Goal: Task Accomplishment & Management: Manage account settings

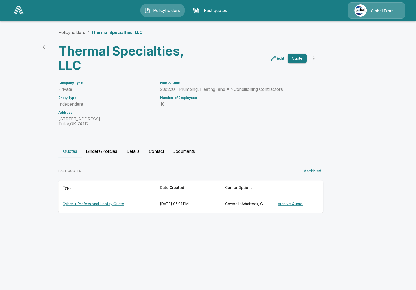
click at [314, 60] on icon "more" at bounding box center [313, 58] width 1 height 4
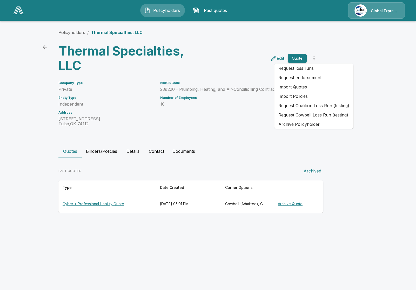
click at [331, 137] on div "Policyholders / Thermal Specialties, LLC Thermal Specialties, LLC Edit Quote Co…" at bounding box center [208, 121] width 312 height 204
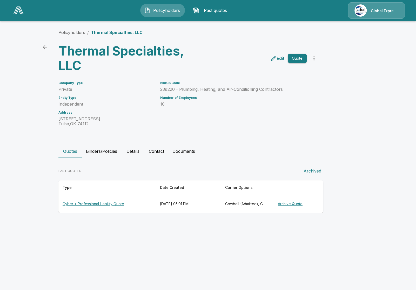
click at [128, 152] on button "Details" at bounding box center [132, 151] width 23 height 12
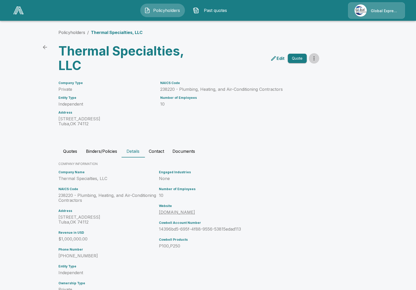
click at [312, 59] on icon "more" at bounding box center [314, 58] width 6 height 6
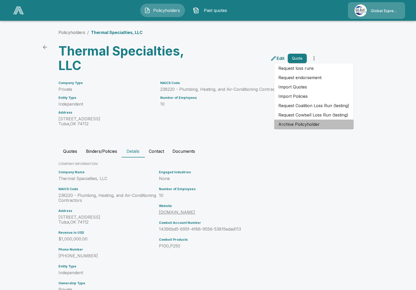
click at [319, 125] on li "Archive Policyholder" at bounding box center [313, 124] width 79 height 9
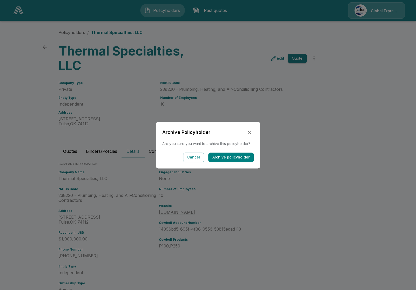
click at [226, 158] on button "Archive policyholder" at bounding box center [230, 158] width 45 height 10
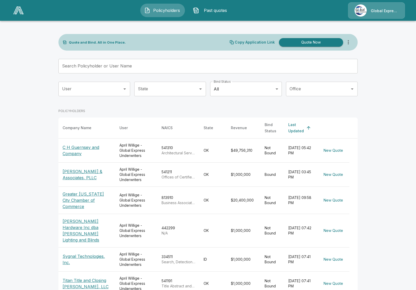
click at [111, 73] on div "Search Policyholder or User Name Search Policyholder or User Name" at bounding box center [207, 68] width 299 height 19
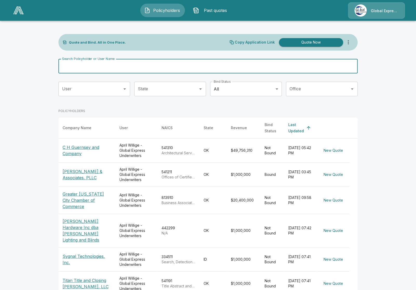
click at [111, 70] on input "Search Policyholder or User Name" at bounding box center [204, 66] width 293 height 15
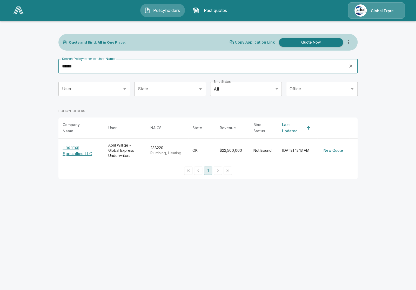
type input "******"
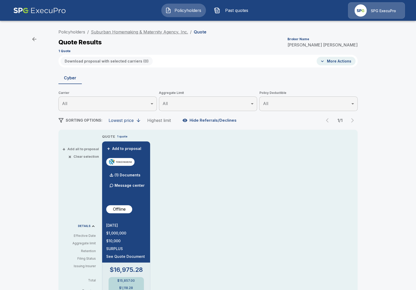
click at [144, 30] on link "Suburban Homemaking & Maternity Agency, Inc." at bounding box center [139, 31] width 97 height 5
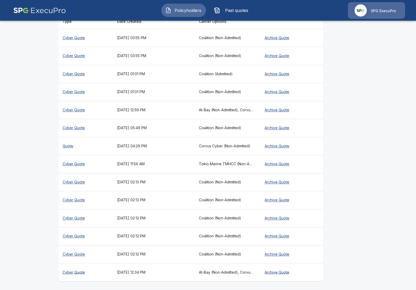
scroll to position [262, 0]
click at [158, 146] on th "August 20, 2025 at 04:29 PM" at bounding box center [154, 146] width 82 height 18
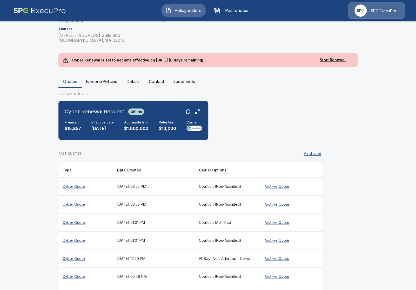
scroll to position [112, 0]
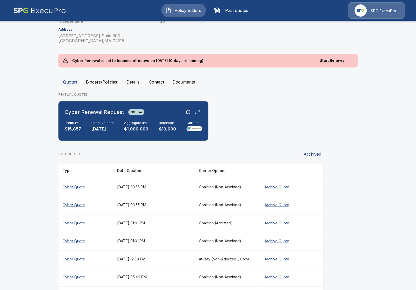
click at [24, 197] on main "Policyholders / Suburban Homemaking & Maternity Agency, Inc. Suburban Homemakin…" at bounding box center [208, 164] width 416 height 553
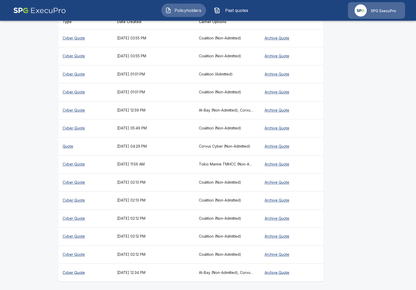
scroll to position [262, 0]
click at [36, 155] on main "Policyholders / Suburban Homemaking & Maternity Agency, Inc. Suburban Homemakin…" at bounding box center [208, 14] width 416 height 553
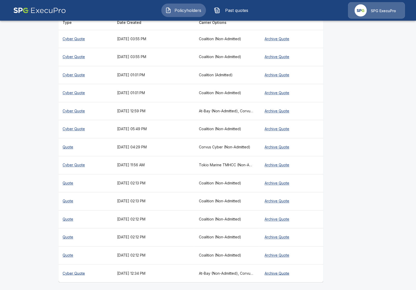
scroll to position [262, 0]
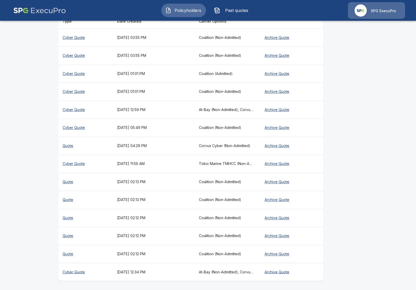
click at [102, 240] on th "Quote" at bounding box center [85, 236] width 55 height 18
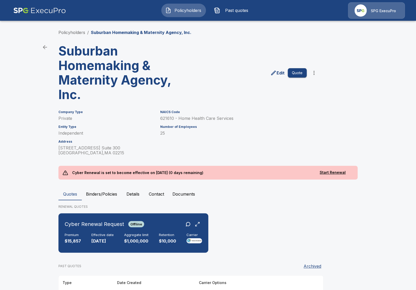
click at [46, 164] on main "Policyholders / Suburban Homemaking & Maternity Agency, Inc. Suburban Homemakin…" at bounding box center [208, 276] width 416 height 553
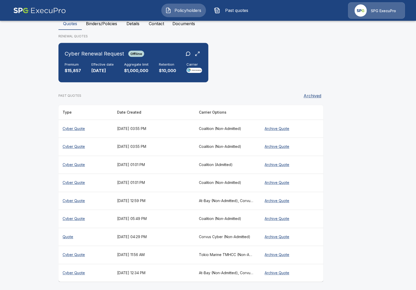
scroll to position [172, 0]
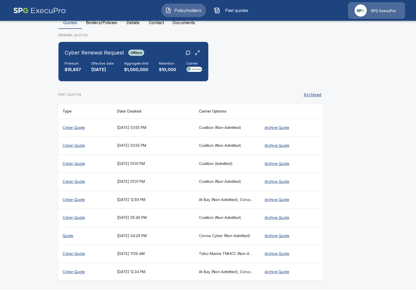
click at [187, 270] on th "August 1, 2025 at 12:34 PM" at bounding box center [154, 272] width 82 height 18
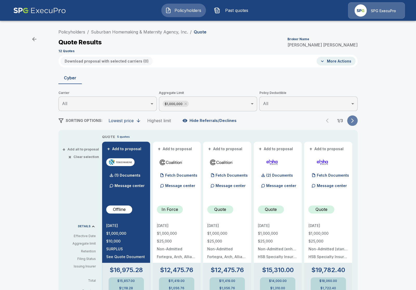
click at [351, 124] on button "button" at bounding box center [352, 121] width 10 height 10
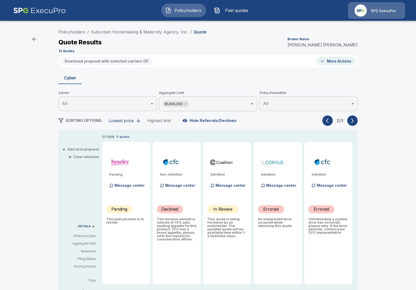
click at [351, 124] on button "button" at bounding box center [352, 121] width 10 height 10
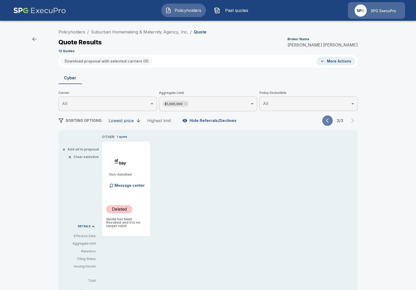
click at [327, 120] on icon "button" at bounding box center [327, 121] width 3 height 4
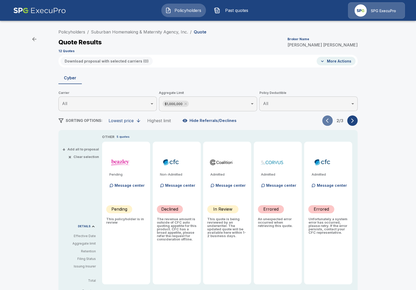
click at [327, 120] on icon "button" at bounding box center [327, 121] width 3 height 4
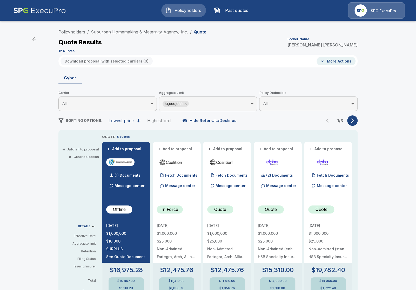
click at [100, 33] on link "Suburban Homemaking & Maternity Agency, Inc." at bounding box center [139, 31] width 97 height 5
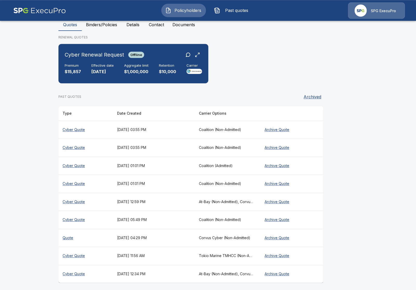
scroll to position [172, 0]
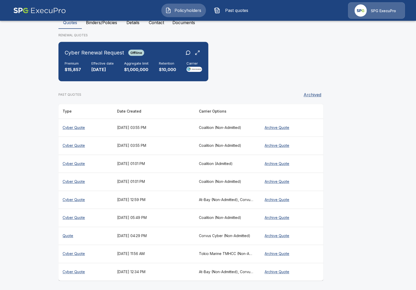
click at [230, 252] on th "Tokio Marine TMHCC (Non-Admitted)" at bounding box center [227, 254] width 64 height 18
click at [39, 159] on main "Policyholders / Suburban Homemaking & Maternity Agency, Inc. Suburban Homemakin…" at bounding box center [208, 59] width 416 height 462
click at [125, 135] on th "September 5, 2025 at 03:55 PM" at bounding box center [154, 128] width 82 height 18
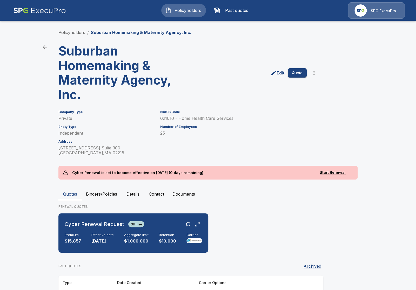
click at [44, 194] on main "Policyholders / Suburban Homemaking & Maternity Agency, Inc. Suburban Homemakin…" at bounding box center [208, 231] width 416 height 462
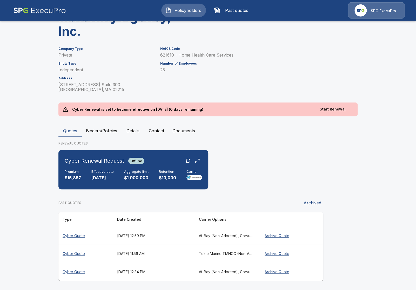
scroll to position [64, 0]
click at [189, 240] on th "[DATE] 12:59 PM" at bounding box center [154, 236] width 82 height 18
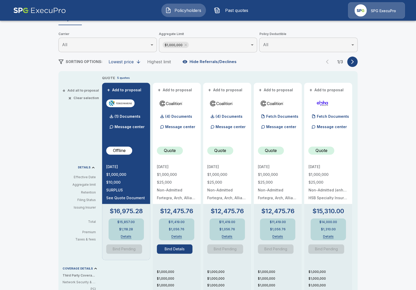
scroll to position [60, 0]
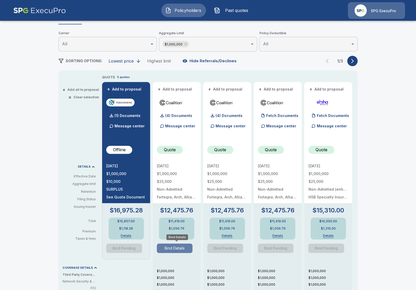
click at [179, 248] on button "Bind Details" at bounding box center [175, 248] width 36 height 9
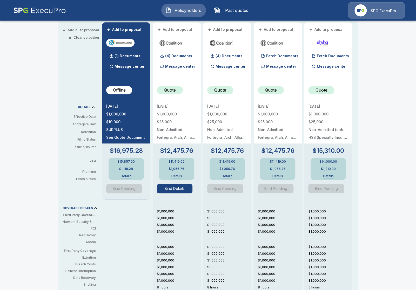
scroll to position [119, 0]
click at [46, 224] on div "Policyholders / Suburban Homemaking & Maternity Agency, Inc. / Quote Quote Resu…" at bounding box center [208, 153] width 416 height 497
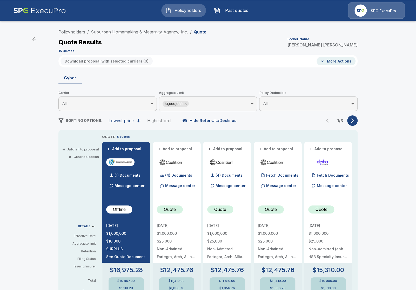
scroll to position [0, 0]
click at [102, 34] on link "Suburban Homemaking & Maternity Agency, Inc." at bounding box center [139, 31] width 97 height 5
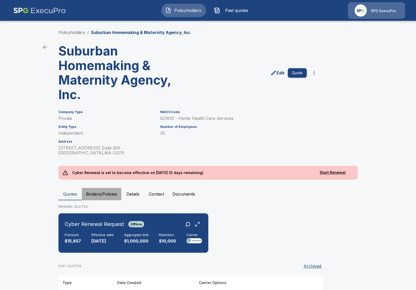
click at [106, 196] on button "Binders/Policies" at bounding box center [101, 194] width 39 height 12
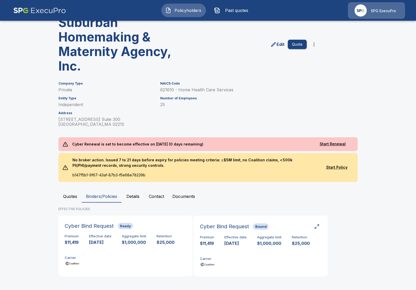
scroll to position [29, 0]
click at [112, 255] on div "Premium $11,419 Effective date 9/10/2025 Aggregate limit $1,000,000 Retention $…" at bounding box center [125, 250] width 121 height 33
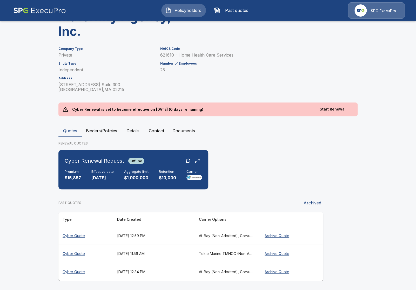
scroll to position [64, 0]
click at [179, 238] on th "August 26, 2025 at 12:59 PM" at bounding box center [154, 236] width 82 height 18
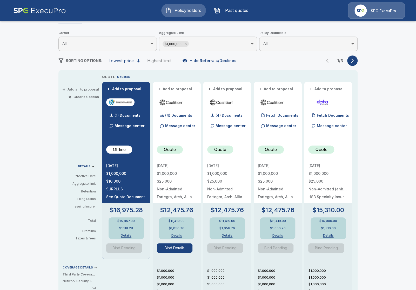
scroll to position [60, 0]
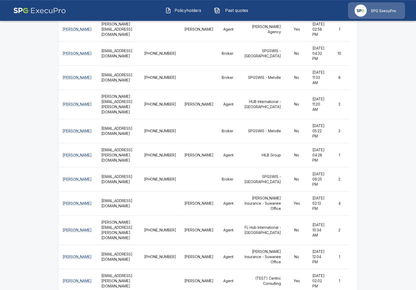
scroll to position [1229, 0]
click at [25, 11] on img at bounding box center [39, 10] width 53 height 16
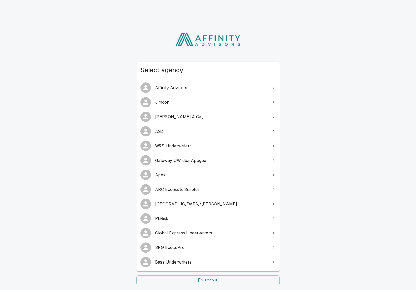
click at [102, 205] on div "Select agency Affinity Advisors [PERSON_NAME] & Cay Axis W&S Underwriters Gatew…" at bounding box center [208, 165] width 416 height 288
click at [179, 104] on span "Jimcor" at bounding box center [211, 102] width 112 height 6
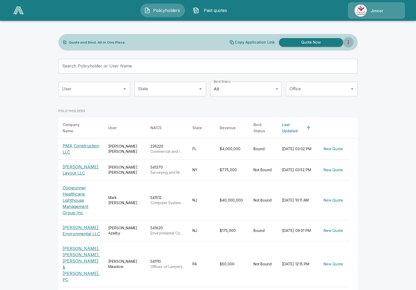
click at [349, 42] on icon "more" at bounding box center [348, 42] width 6 height 6
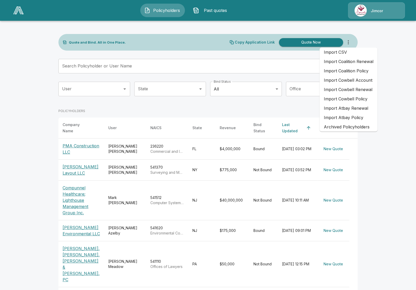
click at [396, 149] on main "Quote and Bind. All in One Place. Copy Application Link Quote Now Search Policy…" at bounding box center [208, 209] width 416 height 419
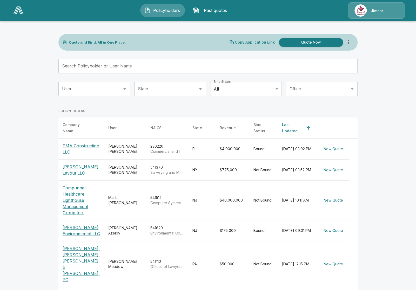
click at [345, 45] on icon "more" at bounding box center [348, 42] width 6 height 6
